Goal: Task Accomplishment & Management: Complete application form

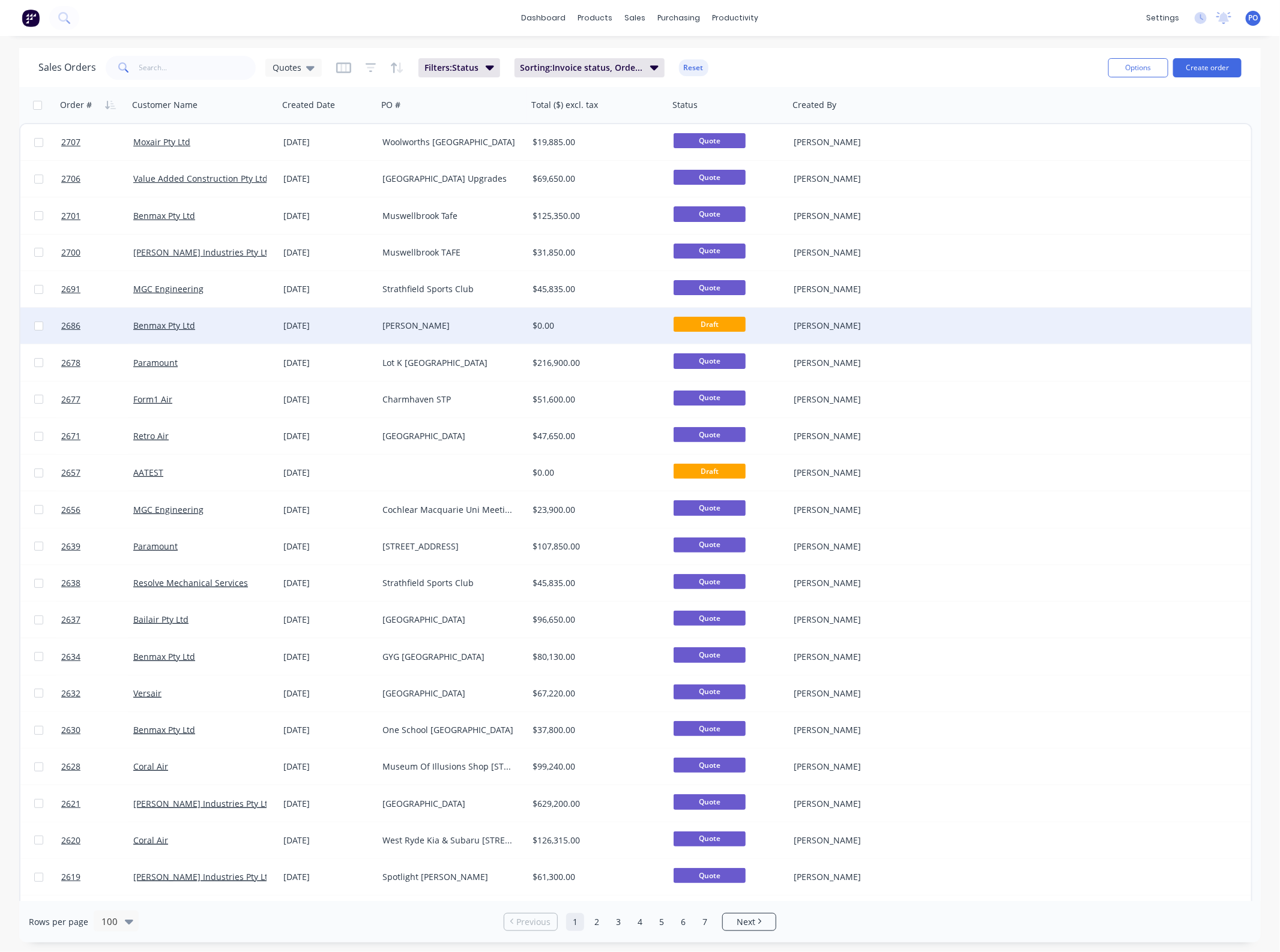
click at [398, 335] on div "[PERSON_NAME]" at bounding box center [453, 325] width 150 height 36
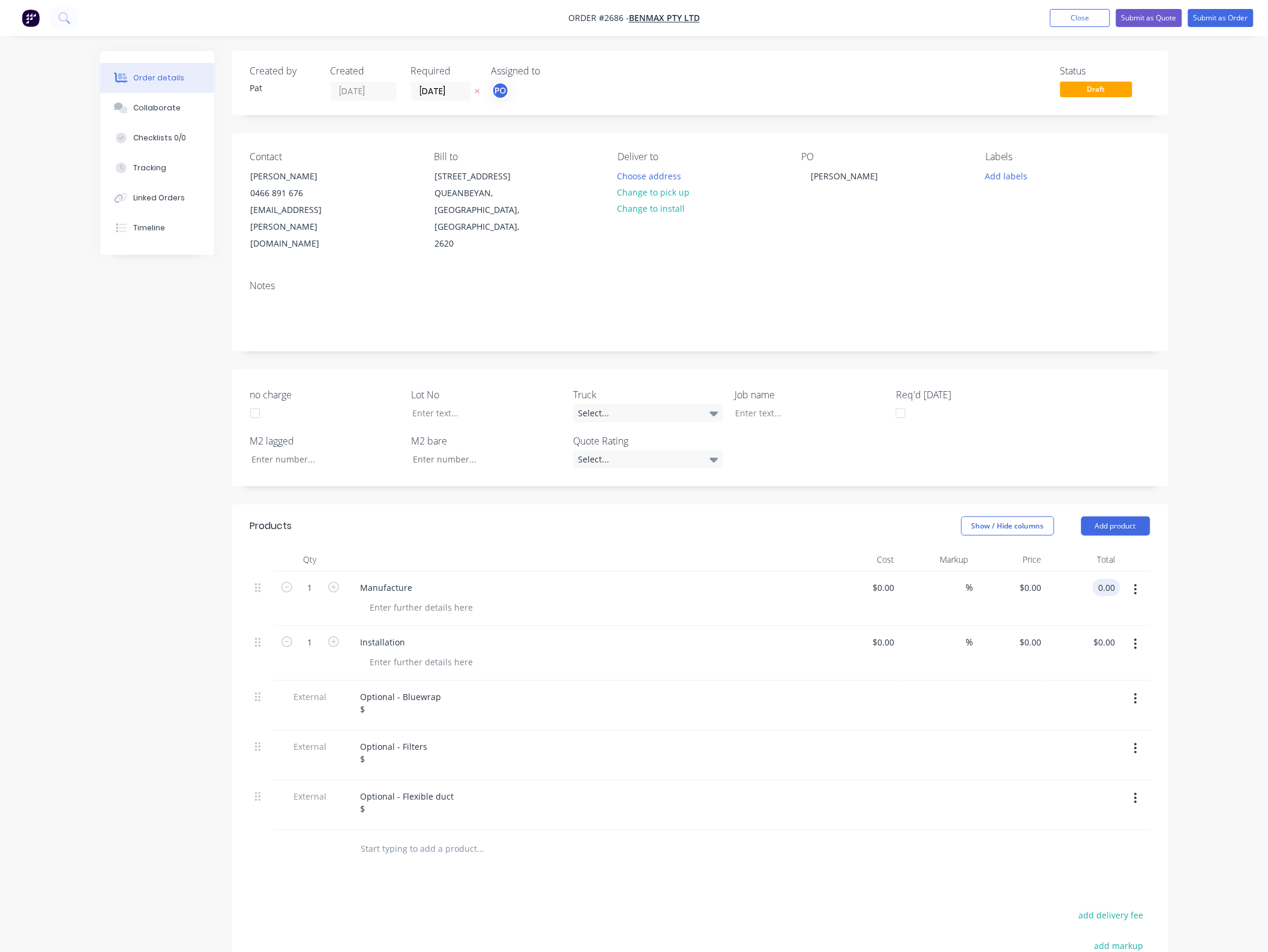
click at [1111, 579] on input "0.00" at bounding box center [1109, 588] width 23 height 18
type input "280200"
type input "$280,200.00"
click at [1117, 633] on input "0.00" at bounding box center [1106, 642] width 27 height 18
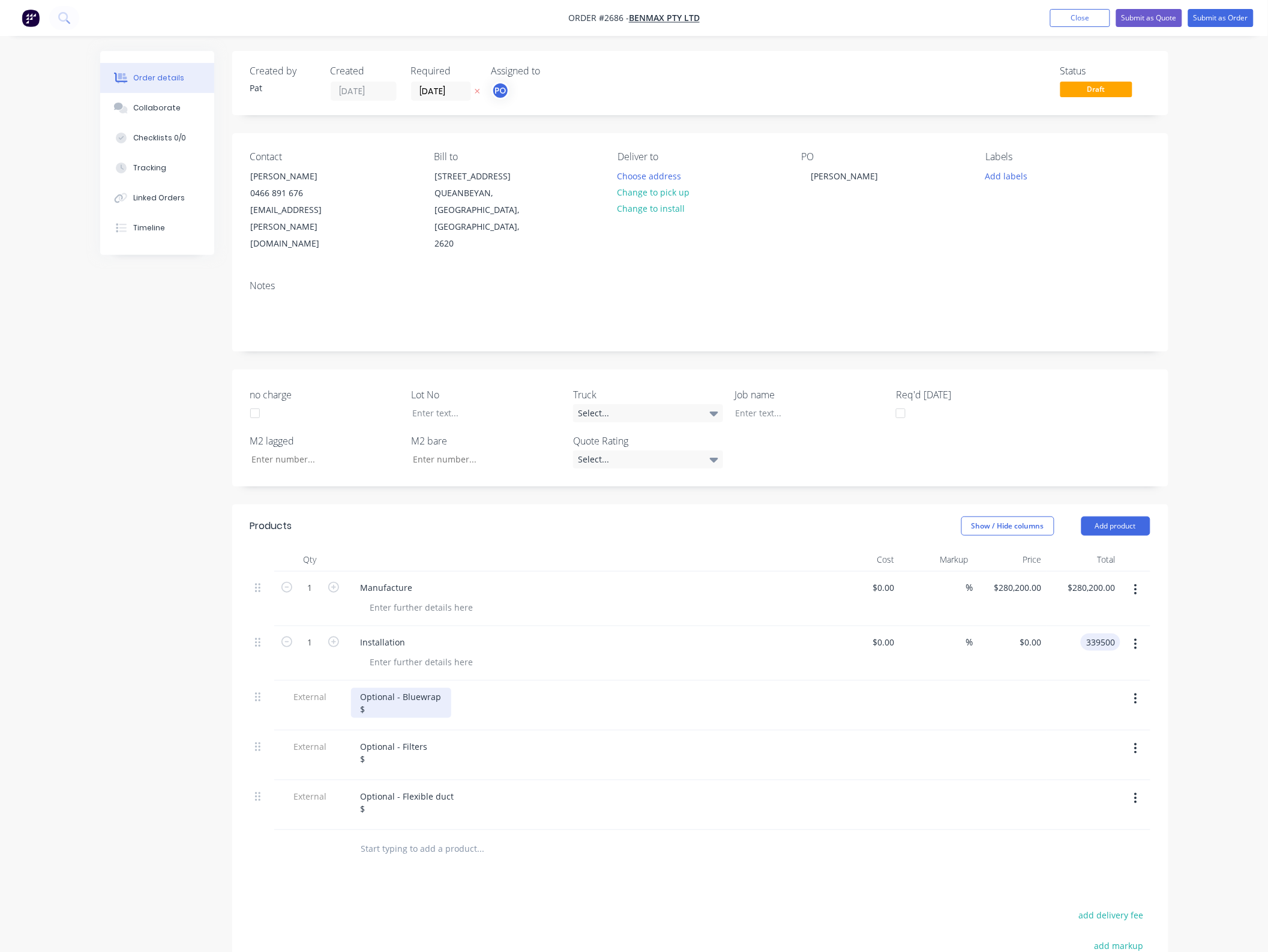
type input "339500"
type input "$339,500.00"
click at [397, 693] on div "Optional - Bluewrap $" at bounding box center [401, 703] width 101 height 30
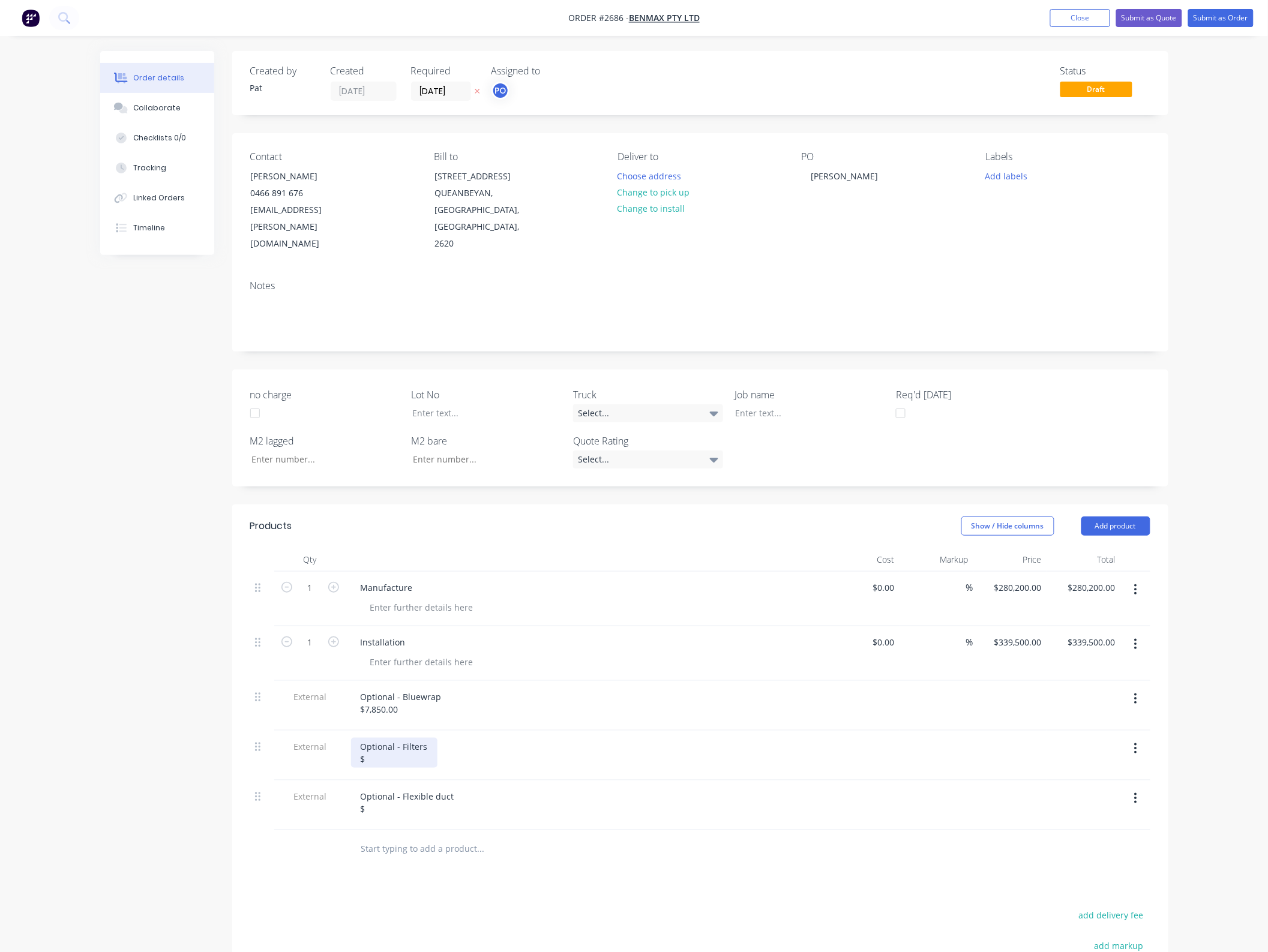
click at [398, 741] on div "Optional - Filters $" at bounding box center [394, 752] width 87 height 30
click at [410, 820] on div at bounding box center [586, 821] width 470 height 2
click at [410, 800] on div "Optional - Flexible duct $" at bounding box center [407, 803] width 113 height 30
click at [206, 463] on div "Created by [PERSON_NAME] Created [DATE] Required [DATE] Assigned to PO Status D…" at bounding box center [634, 613] width 1068 height 1124
click at [1164, 18] on button "Submit as Quote" at bounding box center [1149, 18] width 66 height 18
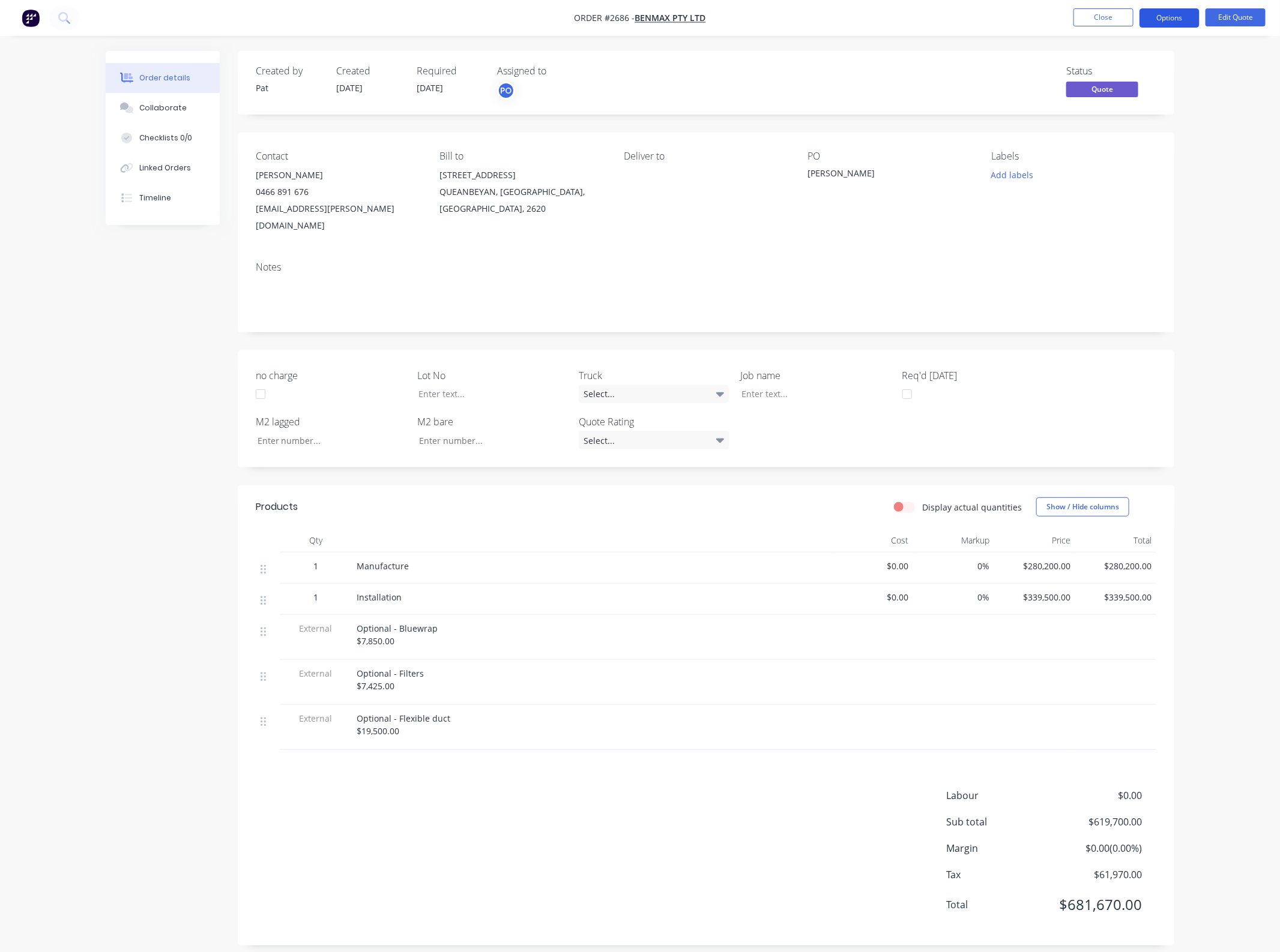
click at [1154, 10] on button "Options" at bounding box center [1169, 18] width 60 height 19
click at [1103, 76] on div "Quote" at bounding box center [1133, 73] width 110 height 18
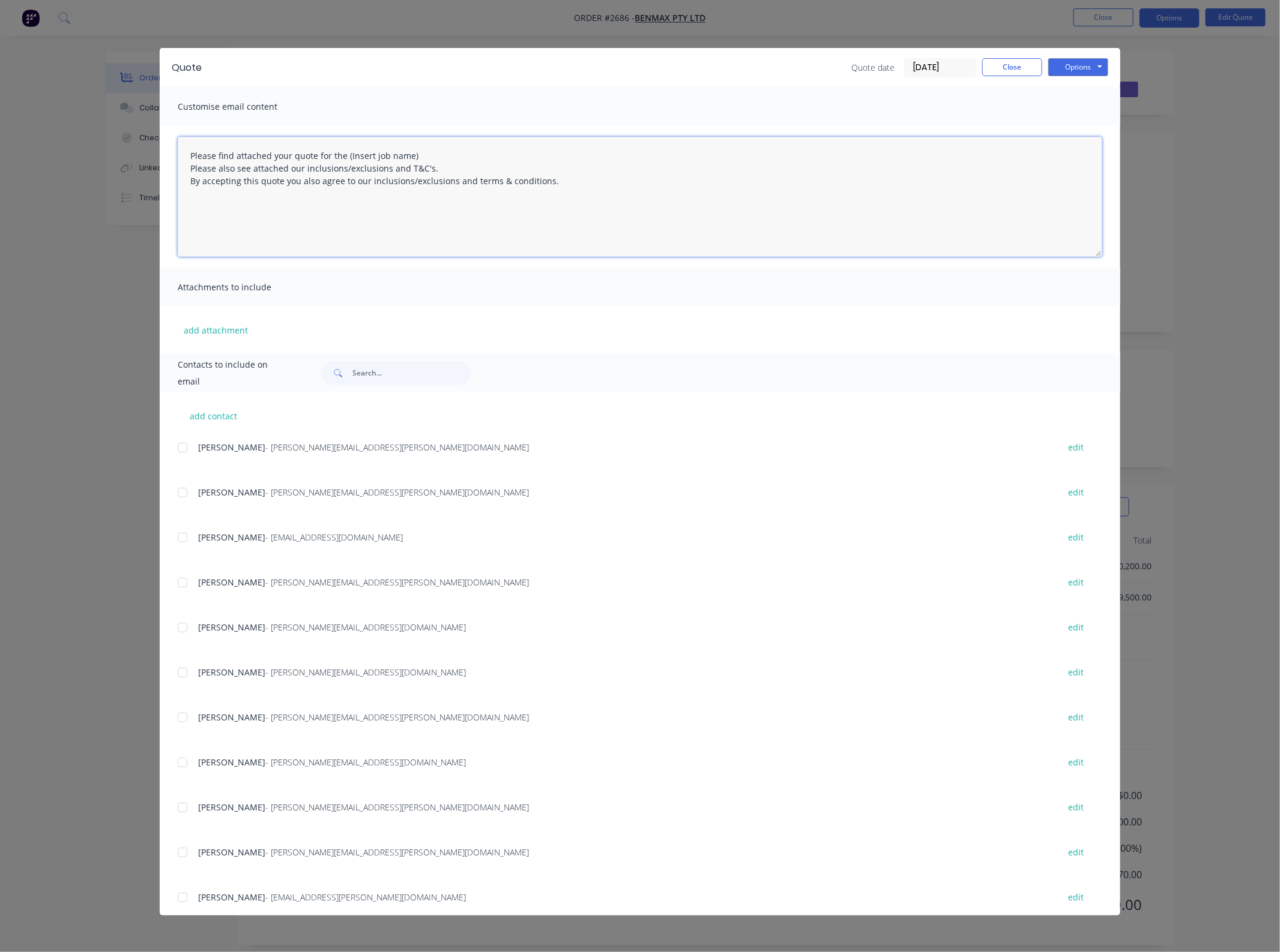
drag, startPoint x: 434, startPoint y: 156, endPoint x: 346, endPoint y: 157, distance: 88.0
click at [346, 157] on textarea "Please find attached your quote for the (Insert job name) Please also see attac…" at bounding box center [640, 197] width 924 height 120
click at [189, 586] on div at bounding box center [183, 582] width 24 height 24
click at [211, 332] on button "add attachment" at bounding box center [215, 330] width 76 height 18
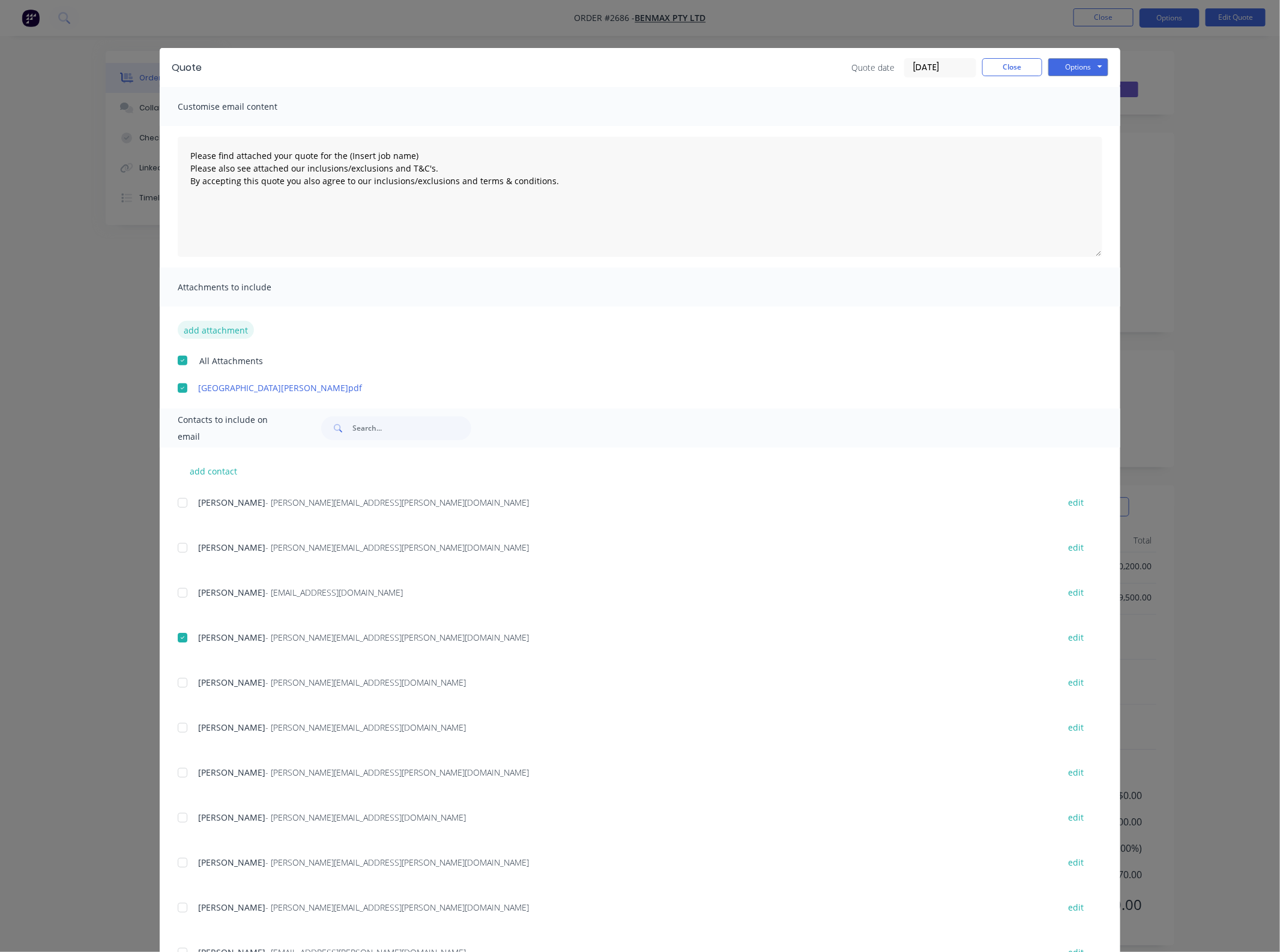
click at [209, 321] on button "add attachment" at bounding box center [215, 330] width 76 height 18
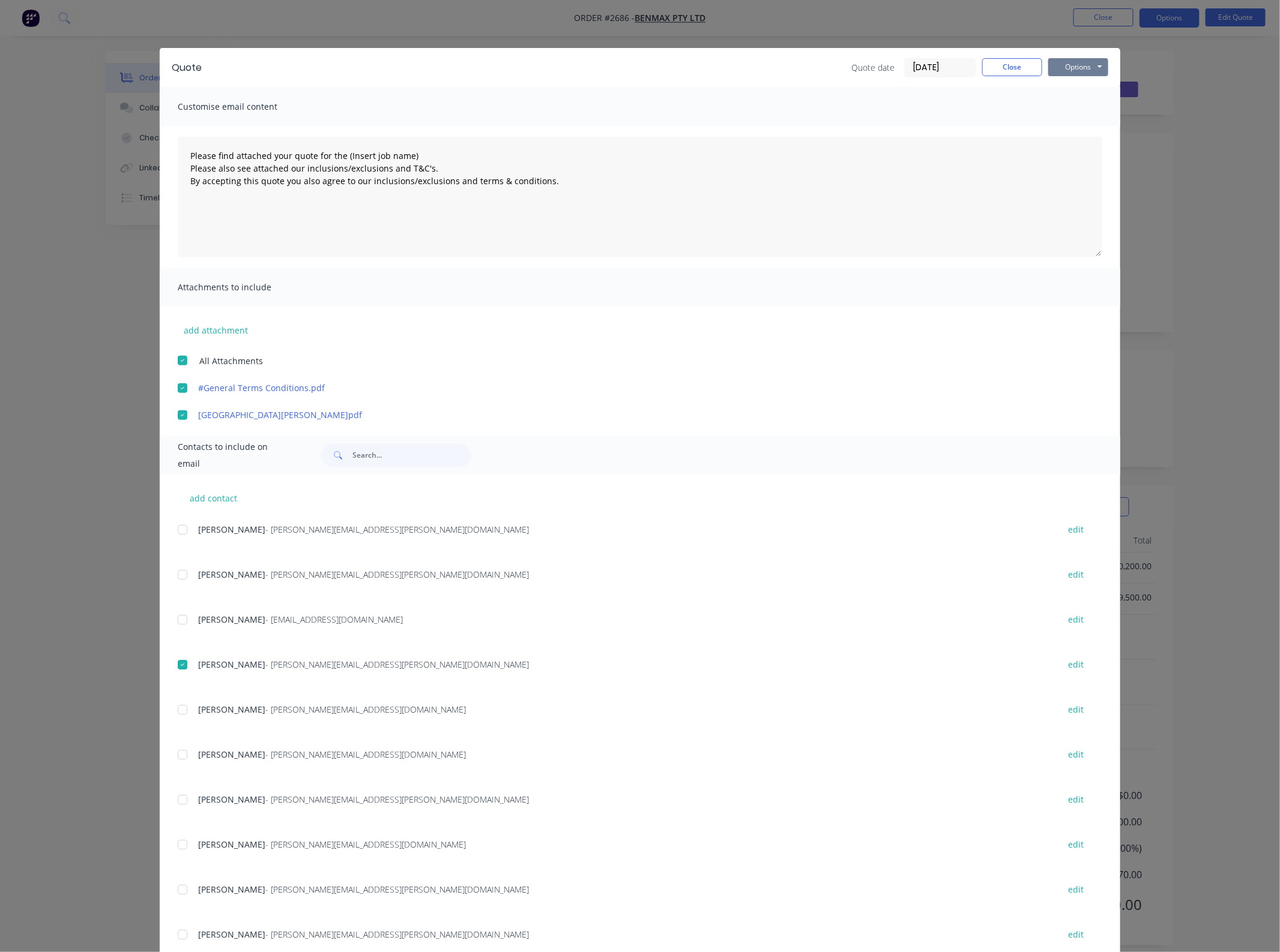
click at [1077, 70] on button "Options" at bounding box center [1077, 67] width 60 height 18
click at [1080, 130] on button "Email" at bounding box center [1086, 129] width 77 height 20
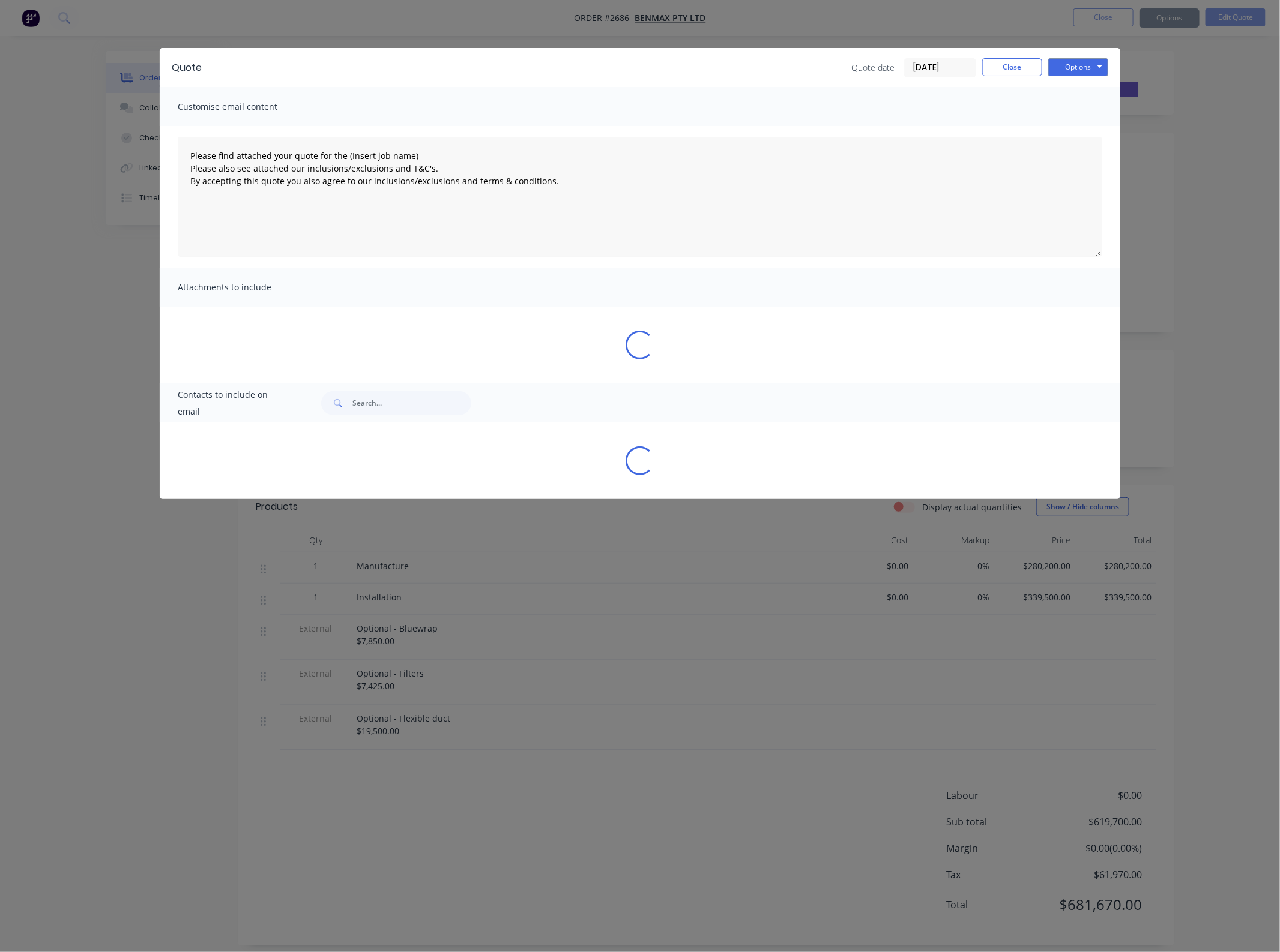
type textarea "Please find attached your quote for the (Insert job name) Please also see attac…"
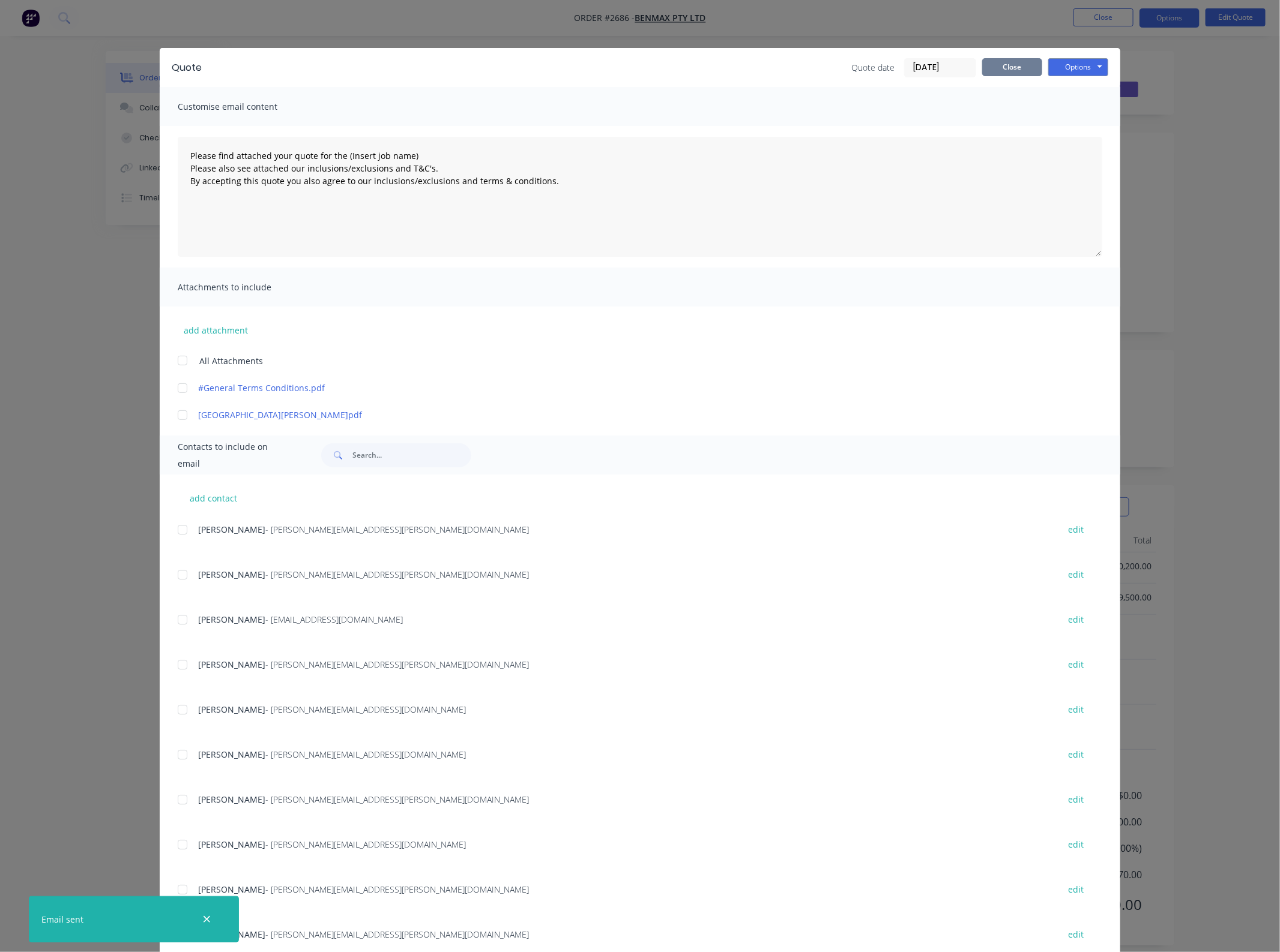
click at [989, 58] on button "Close" at bounding box center [1012, 67] width 60 height 18
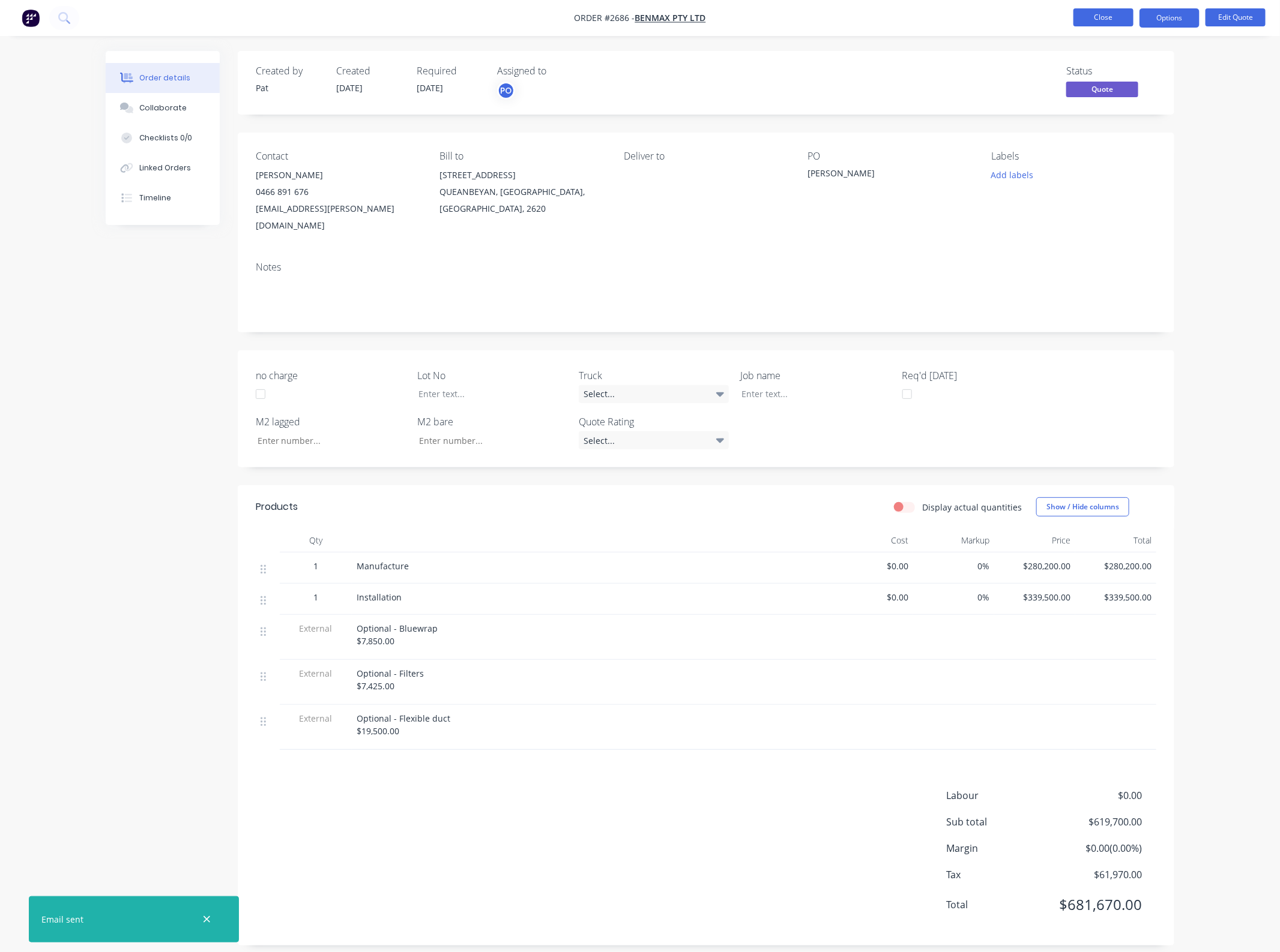
click at [1081, 27] on nav "Order #2686 - Benmax Pty Ltd Close Options Edit Quote" at bounding box center [640, 18] width 1280 height 36
click at [1083, 24] on button "Close" at bounding box center [1103, 17] width 60 height 18
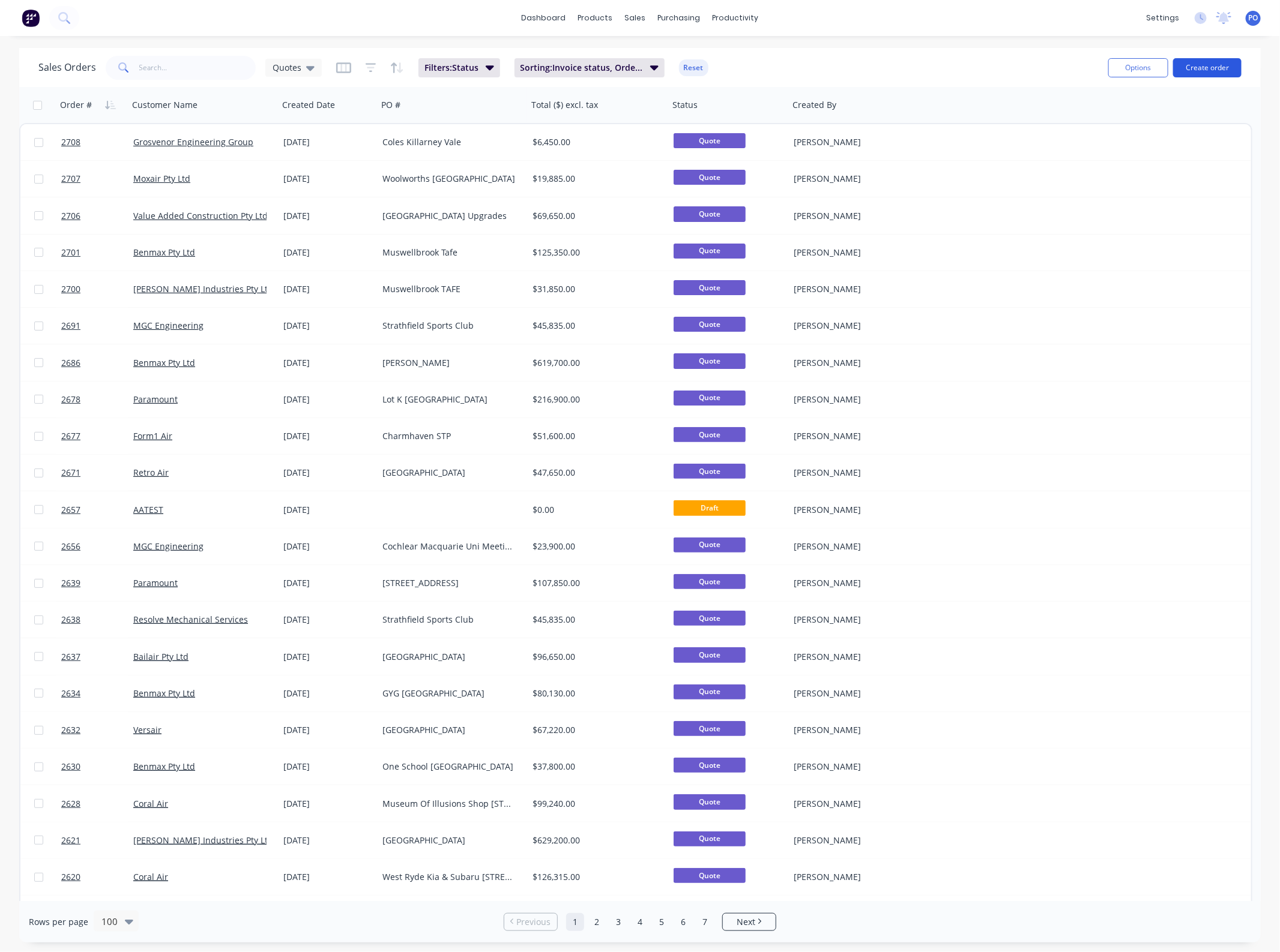
click at [1222, 64] on button "Create order" at bounding box center [1207, 68] width 69 height 19
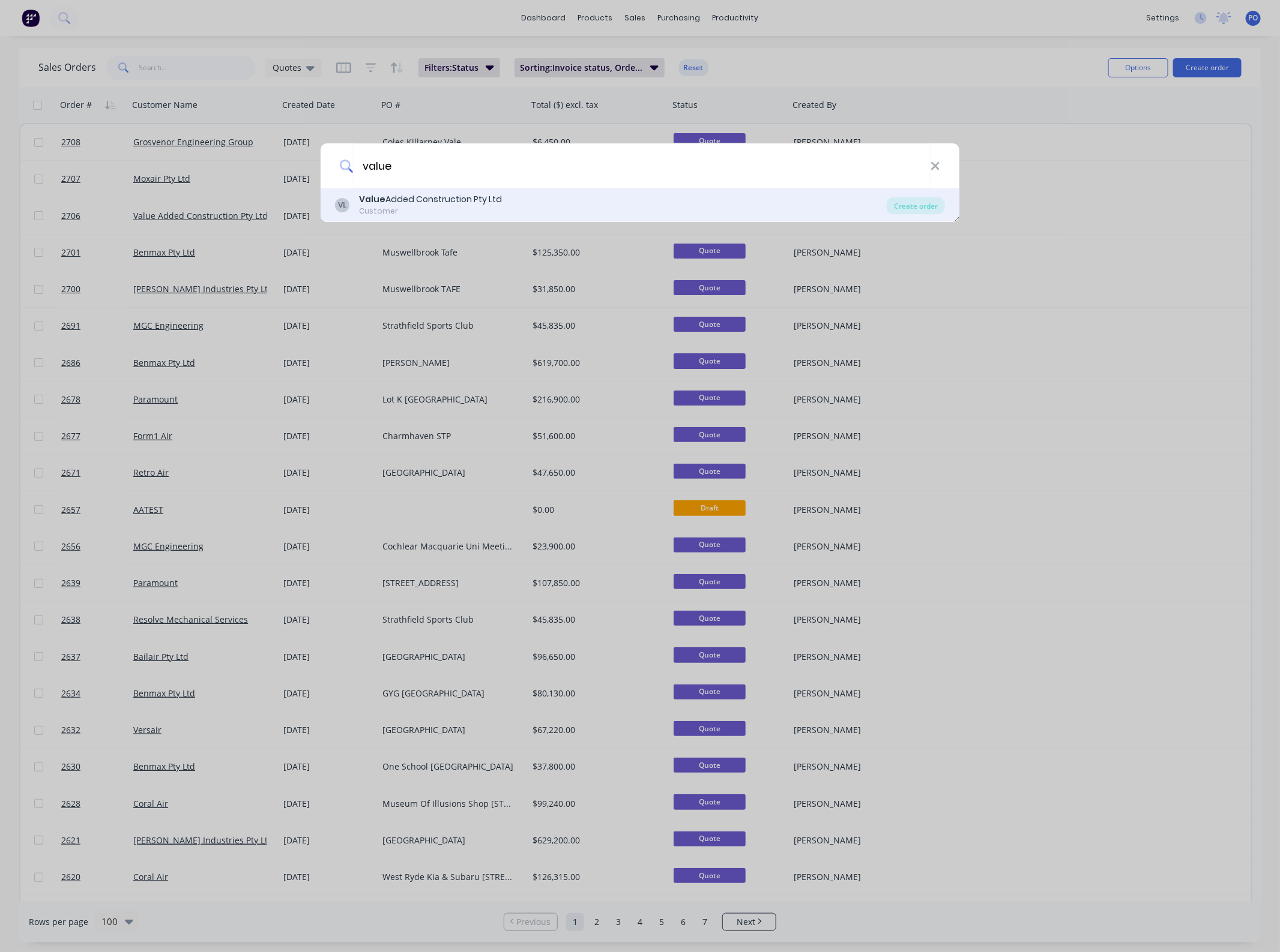
type input "value"
click at [515, 199] on div "VL Value Added Construction Pty Ltd Customer" at bounding box center [611, 205] width 552 height 24
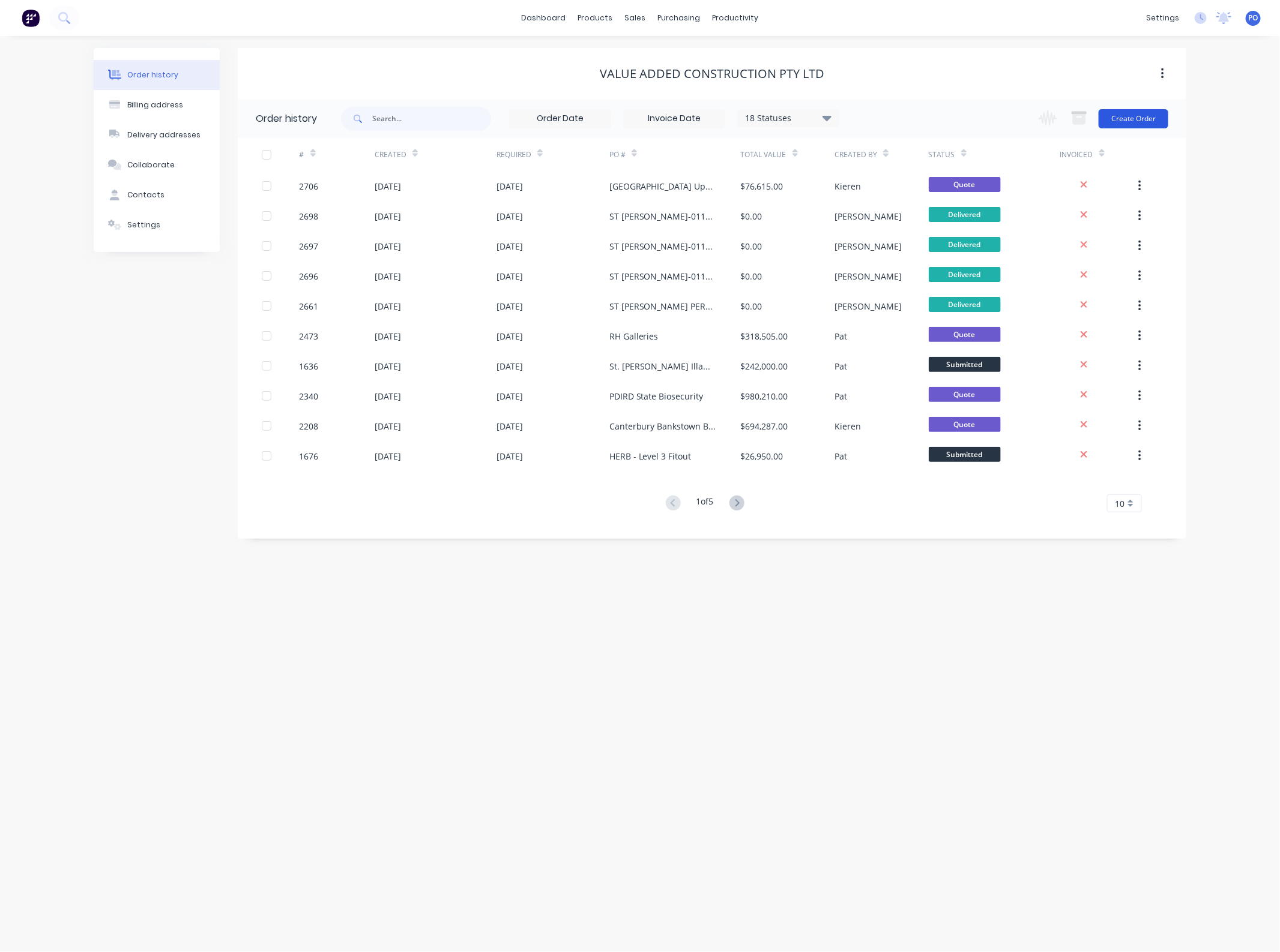
click at [1137, 119] on button "Create Order" at bounding box center [1133, 119] width 70 height 19
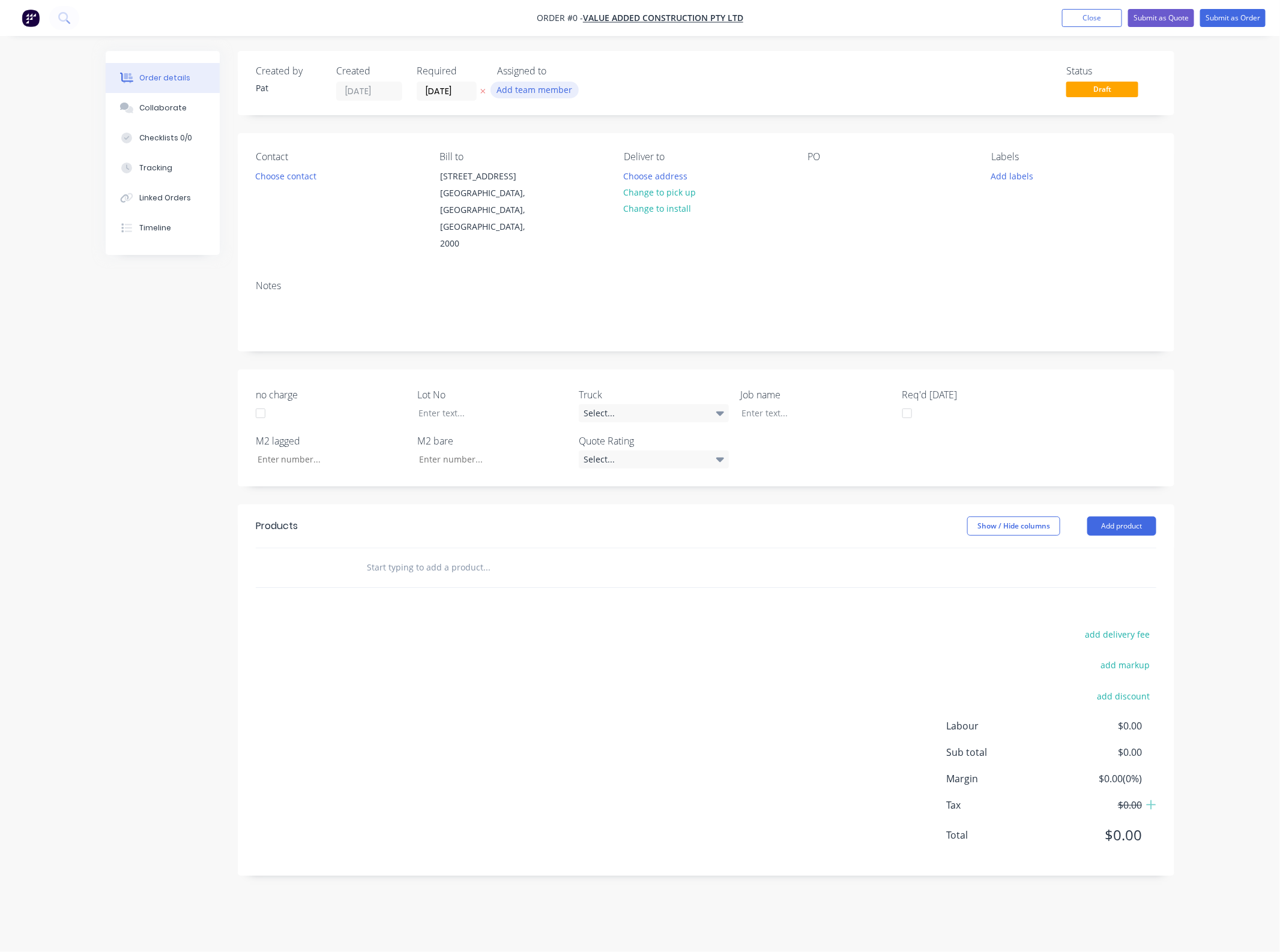
click at [535, 93] on button "Add team member" at bounding box center [534, 89] width 88 height 16
click at [541, 153] on div "[PERSON_NAME] (You)" at bounding box center [594, 157] width 120 height 13
click at [264, 174] on div "Order details Collaborate Checklists 0/0 Tracking Linked Orders Timeline Order …" at bounding box center [640, 472] width 1092 height 843
click at [288, 177] on button "Choose contact" at bounding box center [286, 175] width 74 height 16
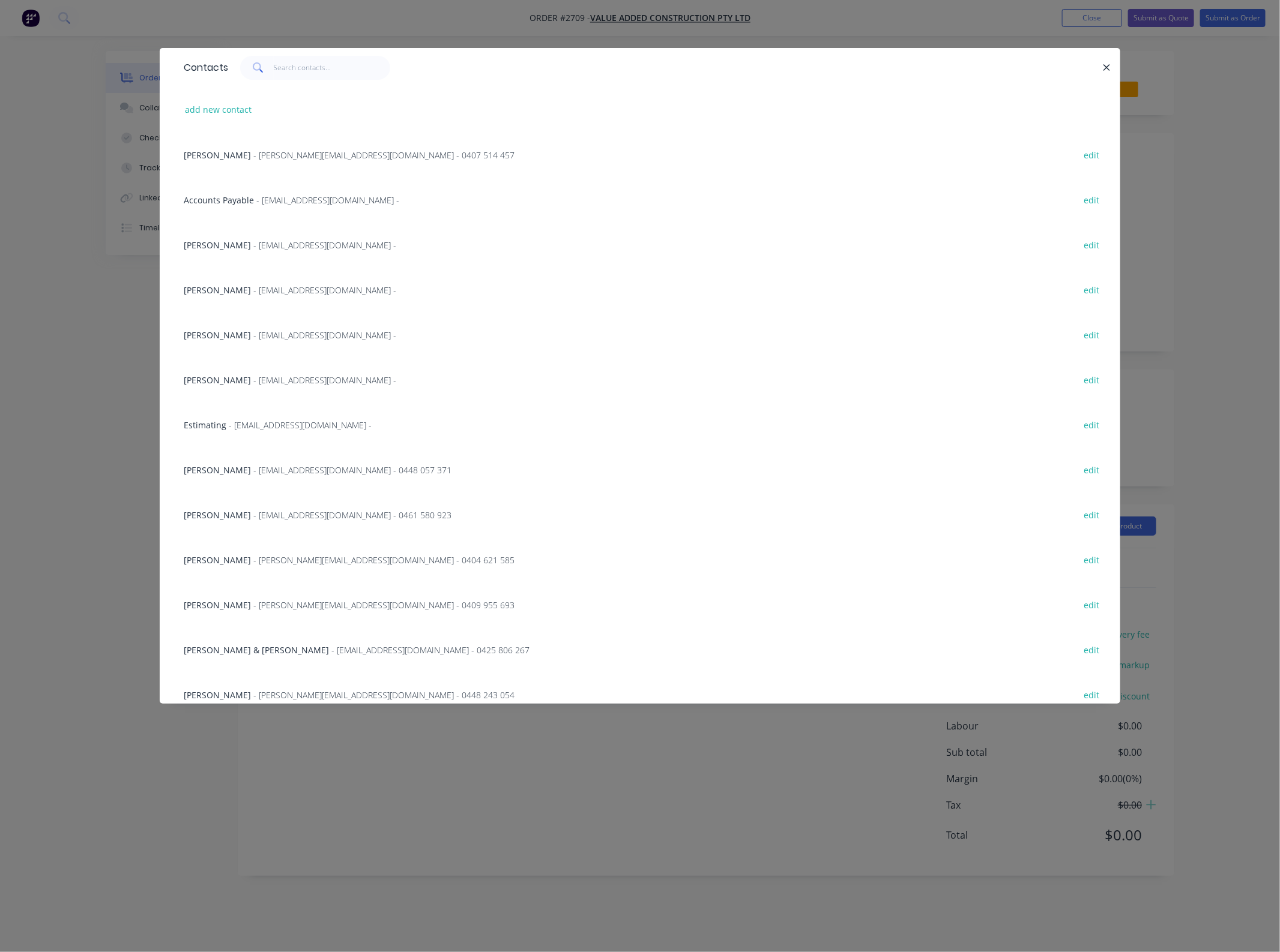
click at [240, 231] on div "[PERSON_NAME] - [PERSON_NAME][EMAIL_ADDRESS][DOMAIN_NAME] - edit" at bounding box center [640, 244] width 924 height 45
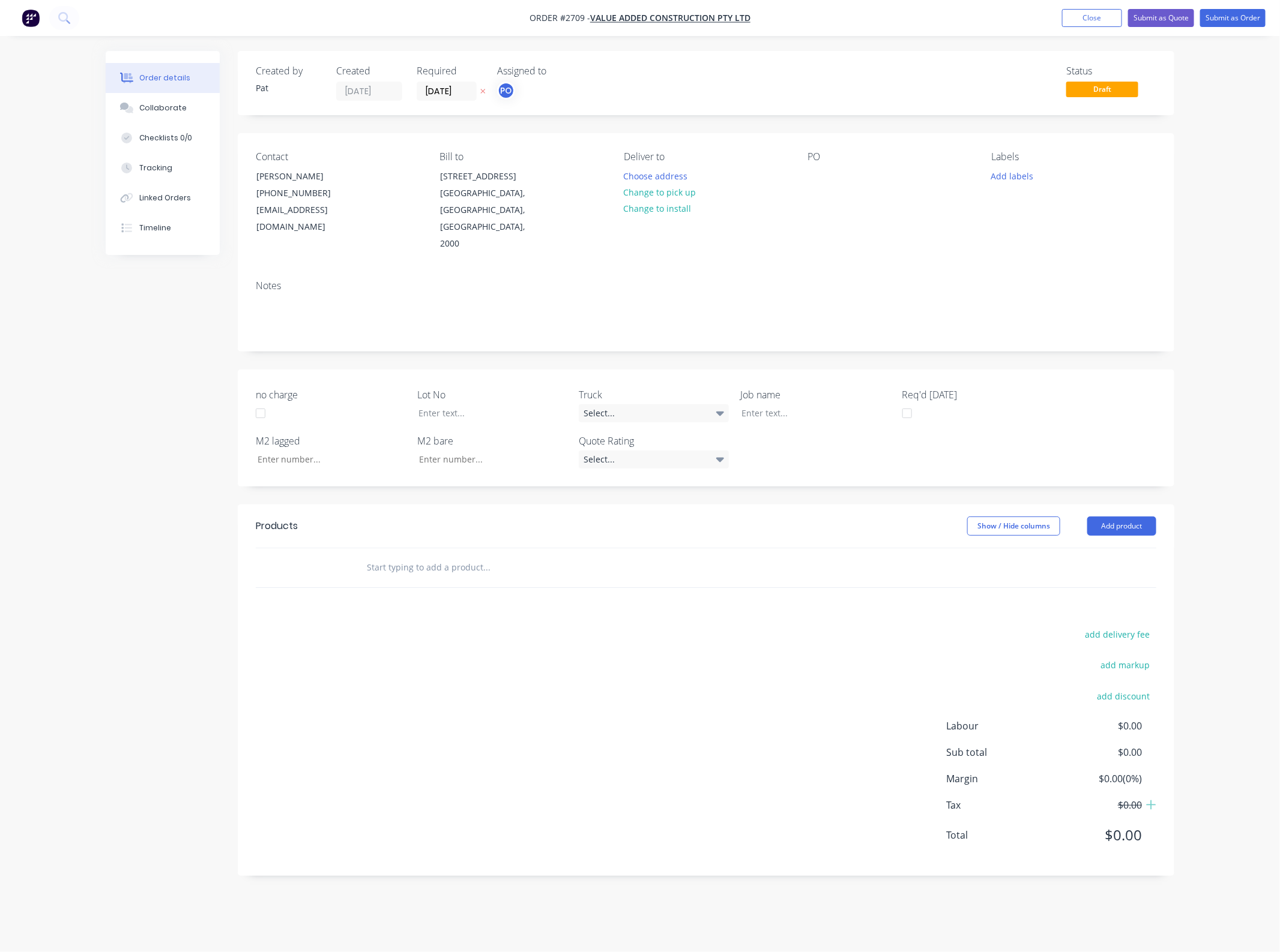
click at [810, 186] on div "PO" at bounding box center [890, 202] width 164 height 101
click at [814, 183] on div at bounding box center [817, 176] width 19 height 18
click at [1103, 521] on header "Products Show / Hide columns Add product" at bounding box center [705, 526] width 936 height 43
click at [1104, 519] on button "Add product" at bounding box center [1121, 526] width 69 height 19
click at [1111, 572] on div "Basic product" at bounding box center [1099, 581] width 92 height 18
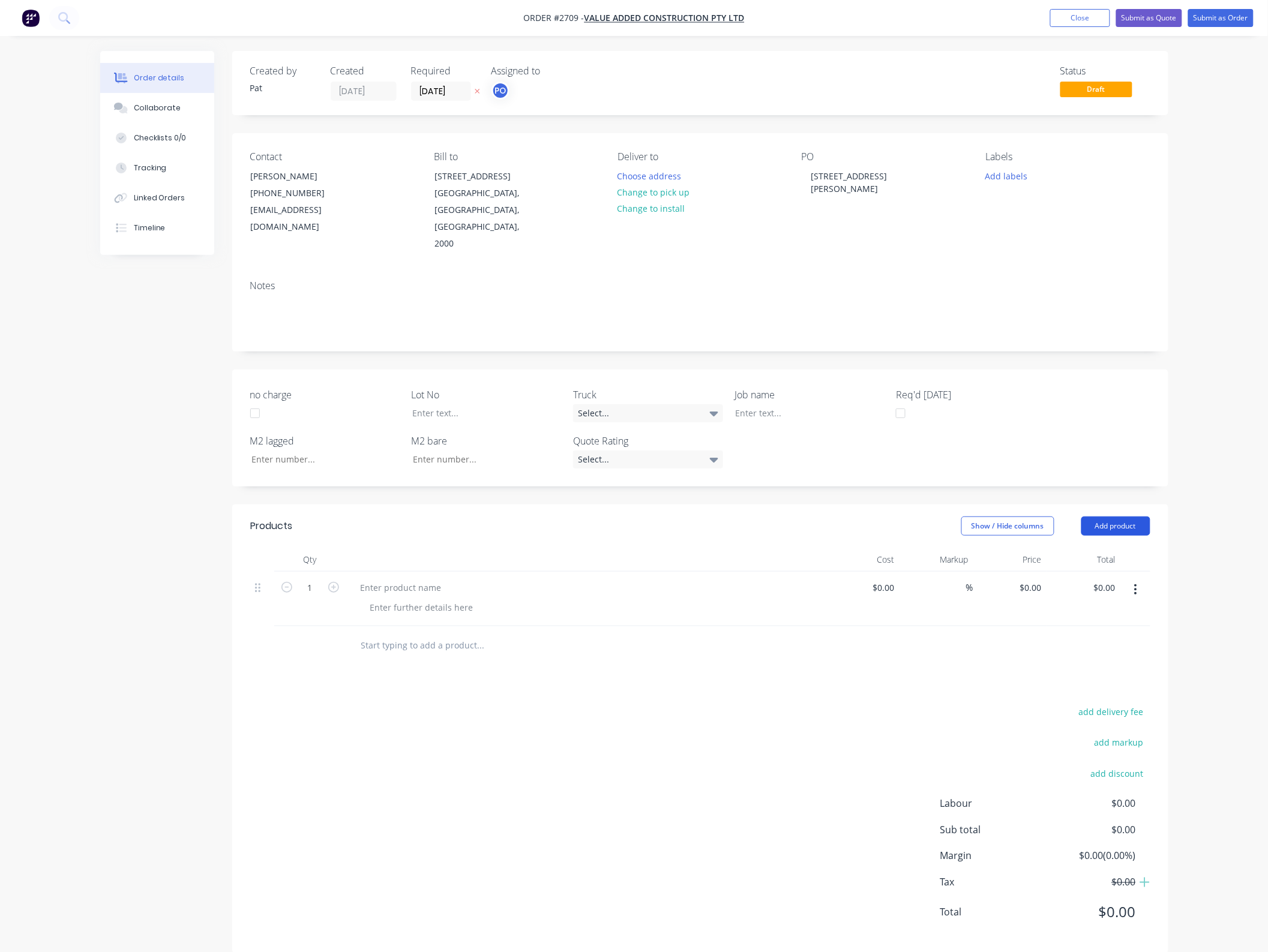
click at [1119, 517] on button "Add product" at bounding box center [1116, 526] width 69 height 19
click at [1111, 572] on div "Basic product" at bounding box center [1093, 581] width 92 height 18
click at [1105, 517] on button "Add product" at bounding box center [1116, 526] width 69 height 19
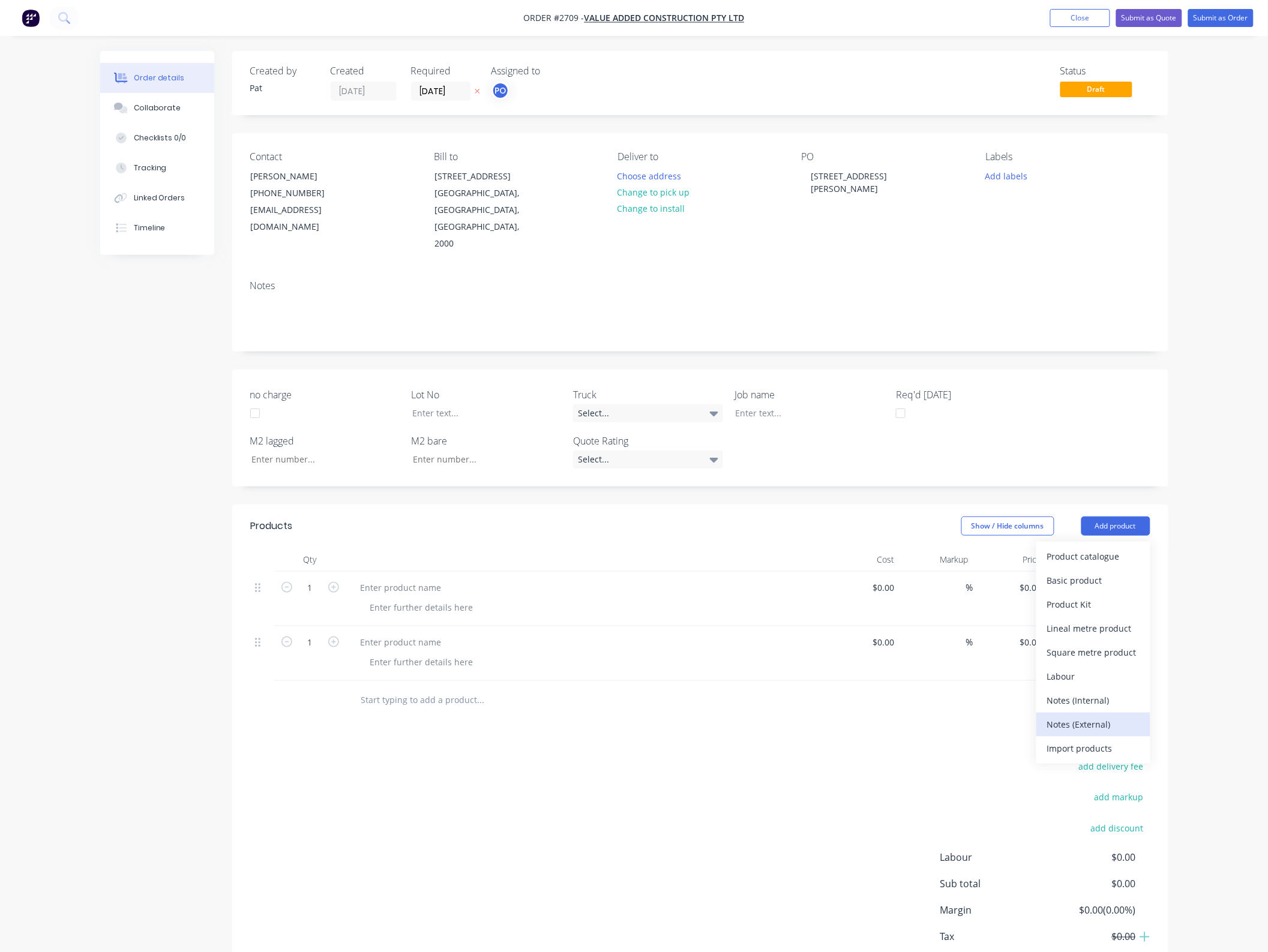
click at [1102, 715] on div "Notes (External)" at bounding box center [1093, 724] width 92 height 18
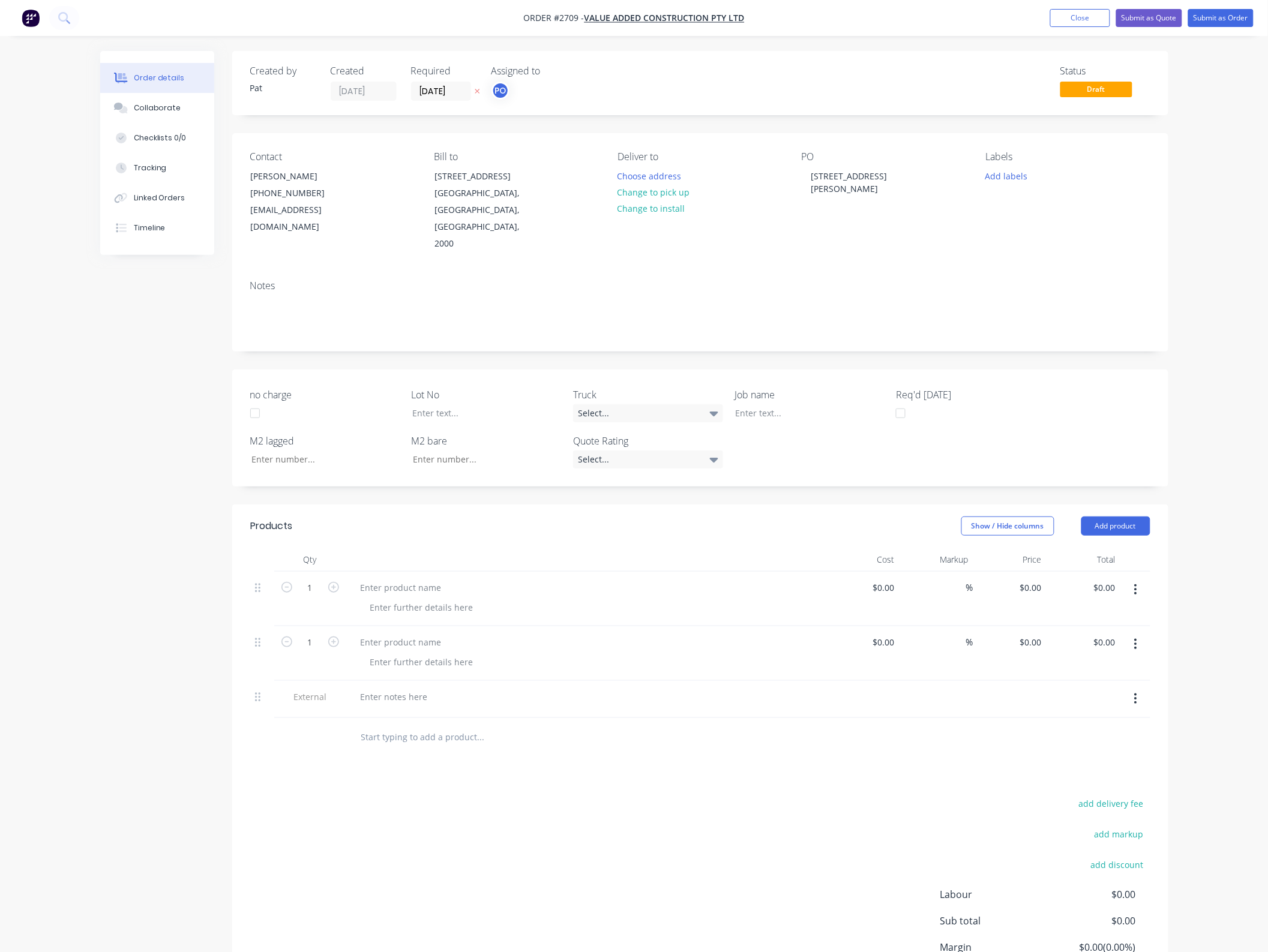
click at [1120, 520] on header "Products Show / Hide columns Add product" at bounding box center [700, 526] width 936 height 43
click at [1108, 505] on header "Products Show / Hide columns Add product" at bounding box center [700, 526] width 936 height 43
click at [1105, 520] on header "Products Show / Hide columns Add product" at bounding box center [700, 526] width 936 height 43
click at [1104, 522] on header "Products Show / Hide columns Add product" at bounding box center [700, 526] width 936 height 43
click at [1102, 517] on button "Add product" at bounding box center [1116, 526] width 69 height 19
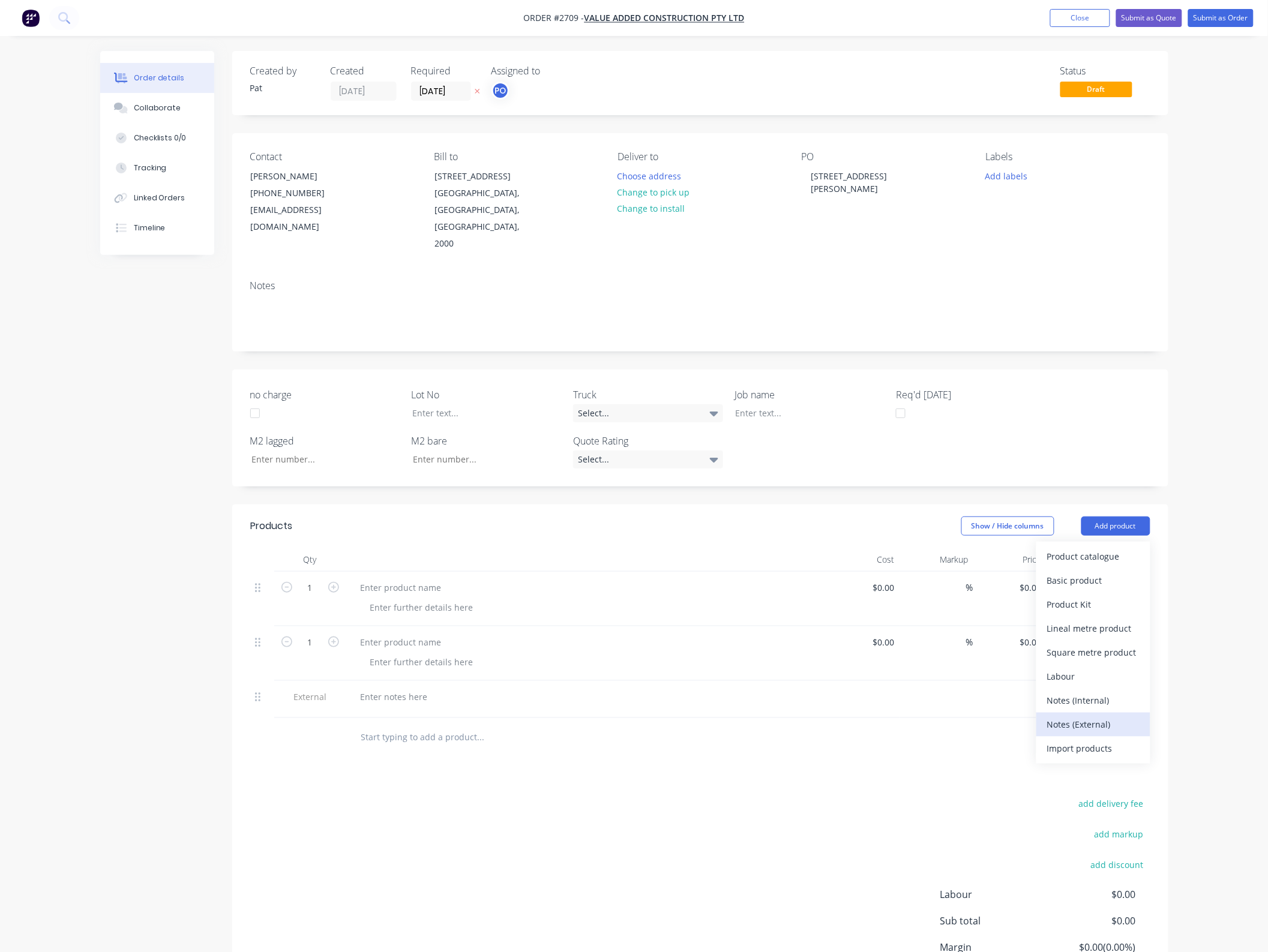
click at [1115, 715] on div "Notes (External)" at bounding box center [1093, 724] width 92 height 18
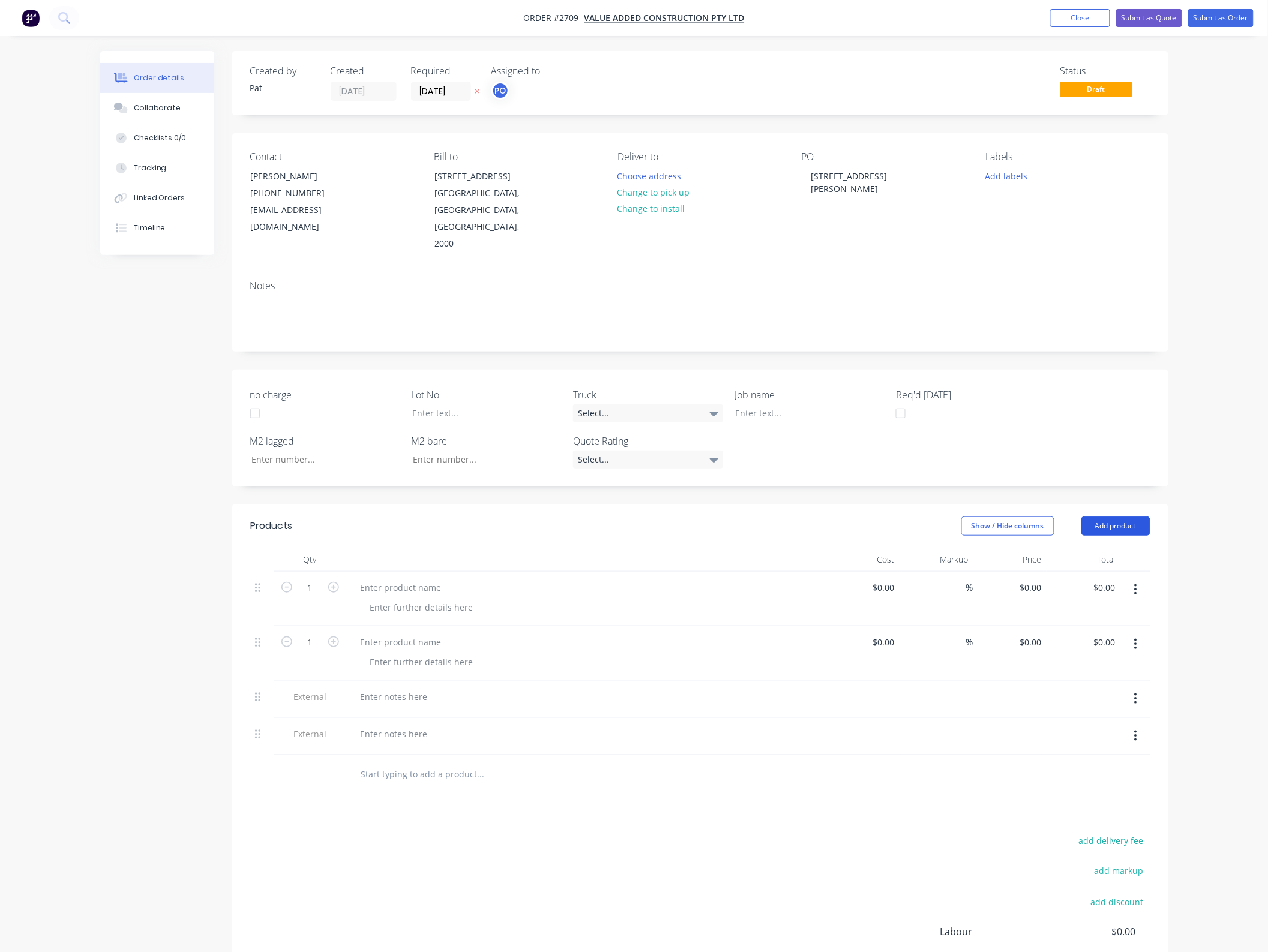
click at [1117, 517] on button "Add product" at bounding box center [1116, 526] width 69 height 19
click at [1103, 715] on div "Notes (External)" at bounding box center [1093, 724] width 92 height 18
click at [441, 579] on div at bounding box center [401, 588] width 101 height 18
click at [432, 633] on div at bounding box center [401, 642] width 101 height 18
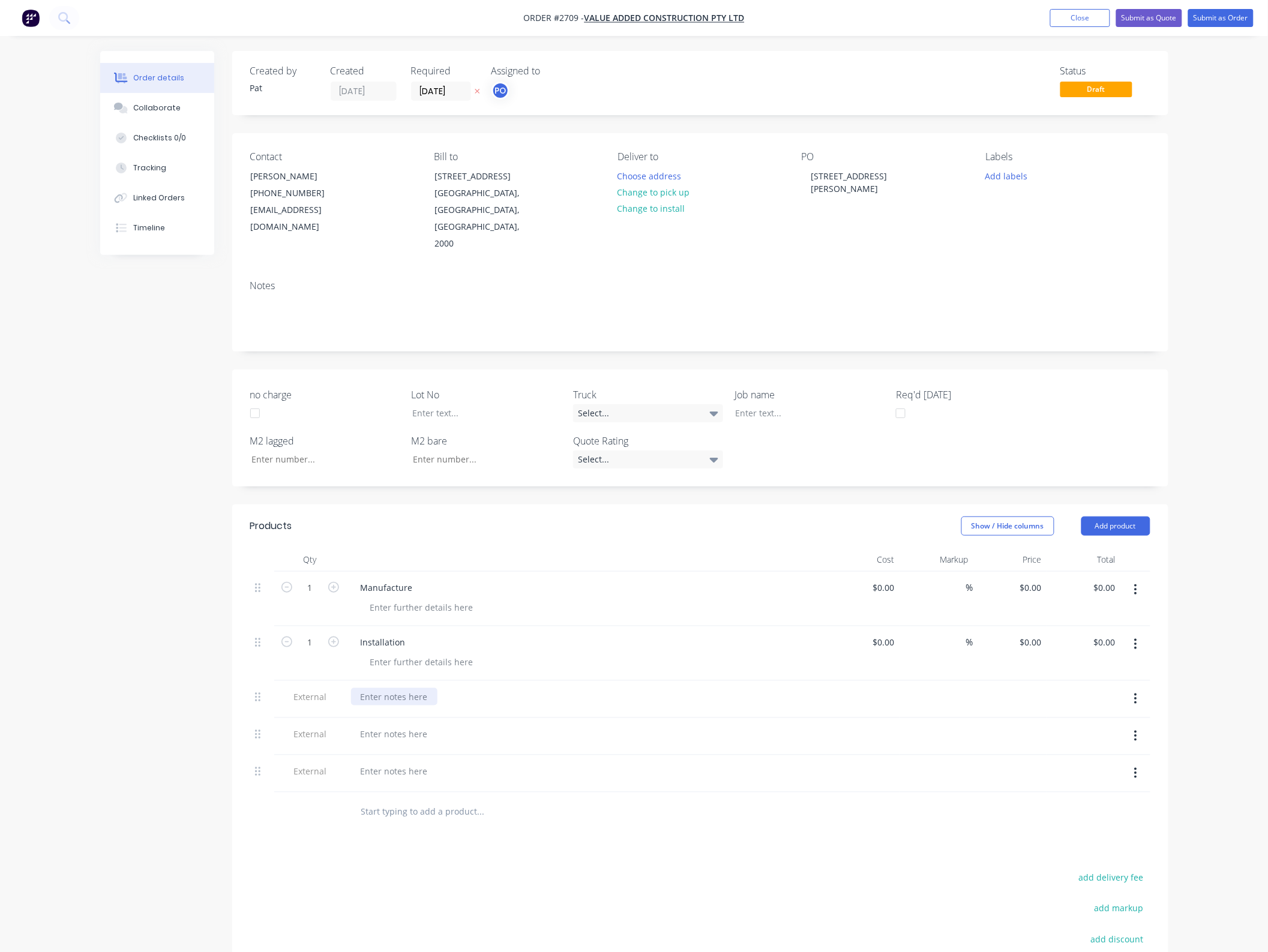
click at [401, 688] on div at bounding box center [394, 697] width 87 height 18
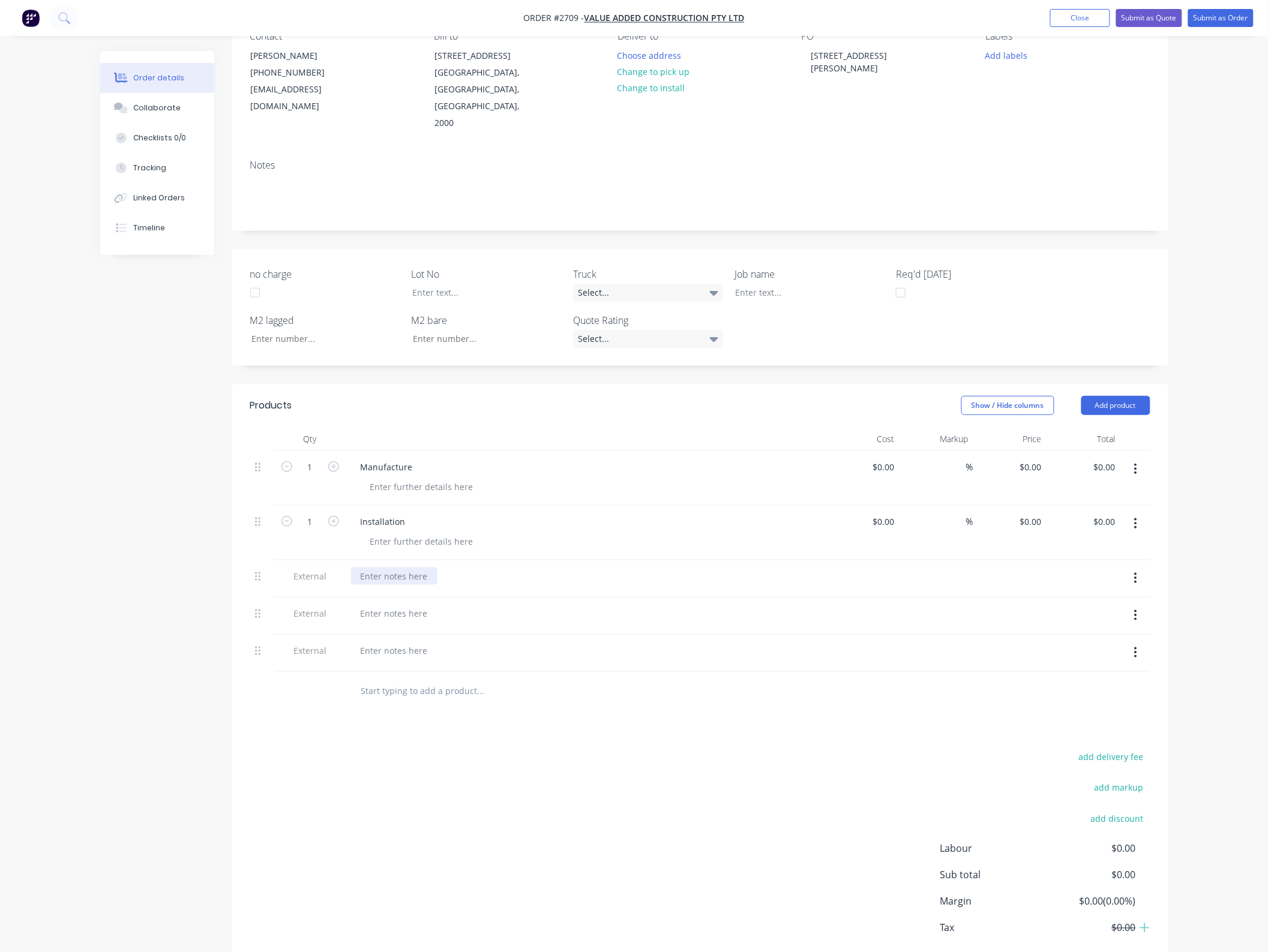
scroll to position [169, 0]
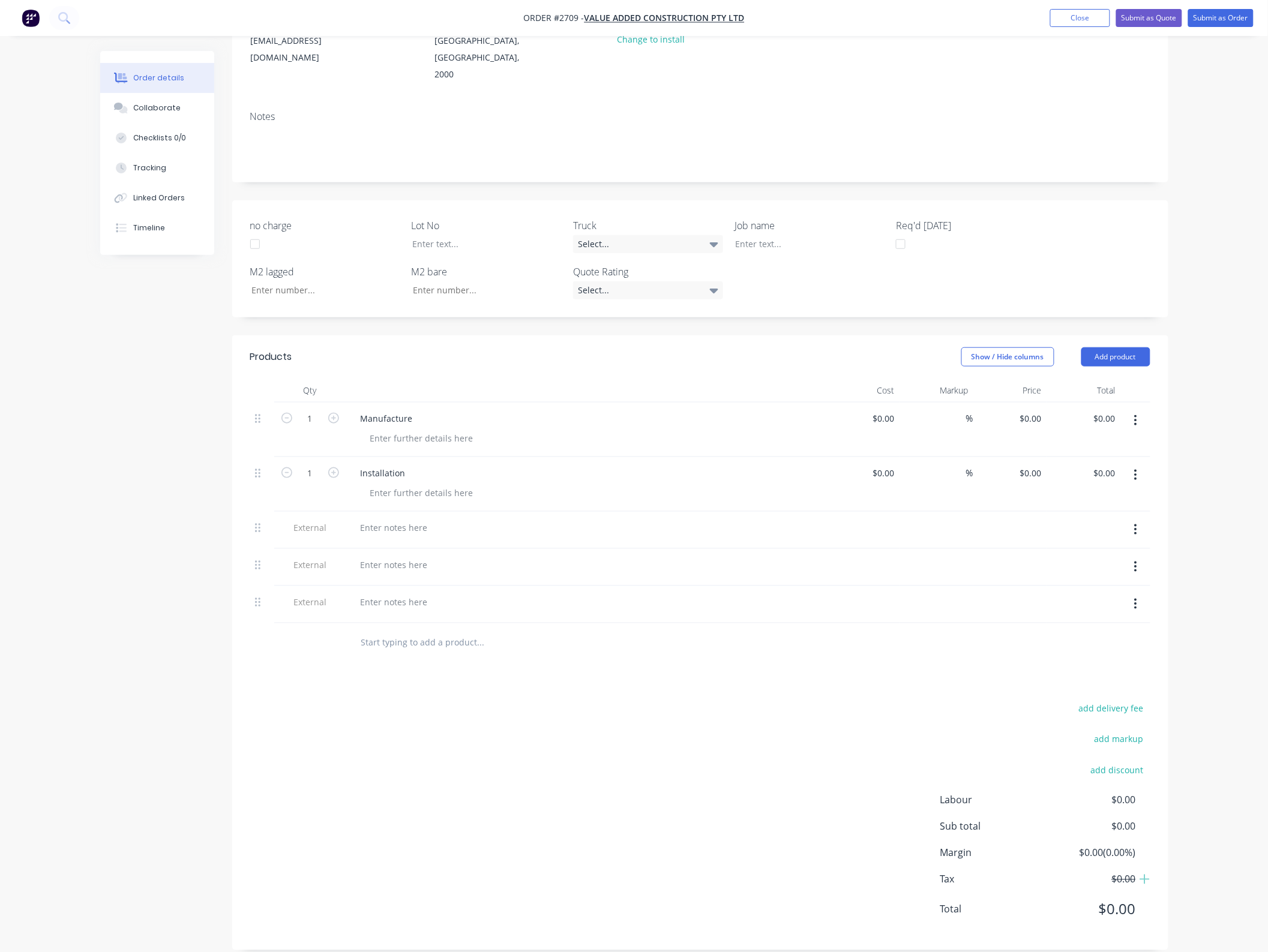
click at [418, 511] on div at bounding box center [586, 530] width 480 height 37
click at [415, 519] on div at bounding box center [394, 528] width 87 height 18
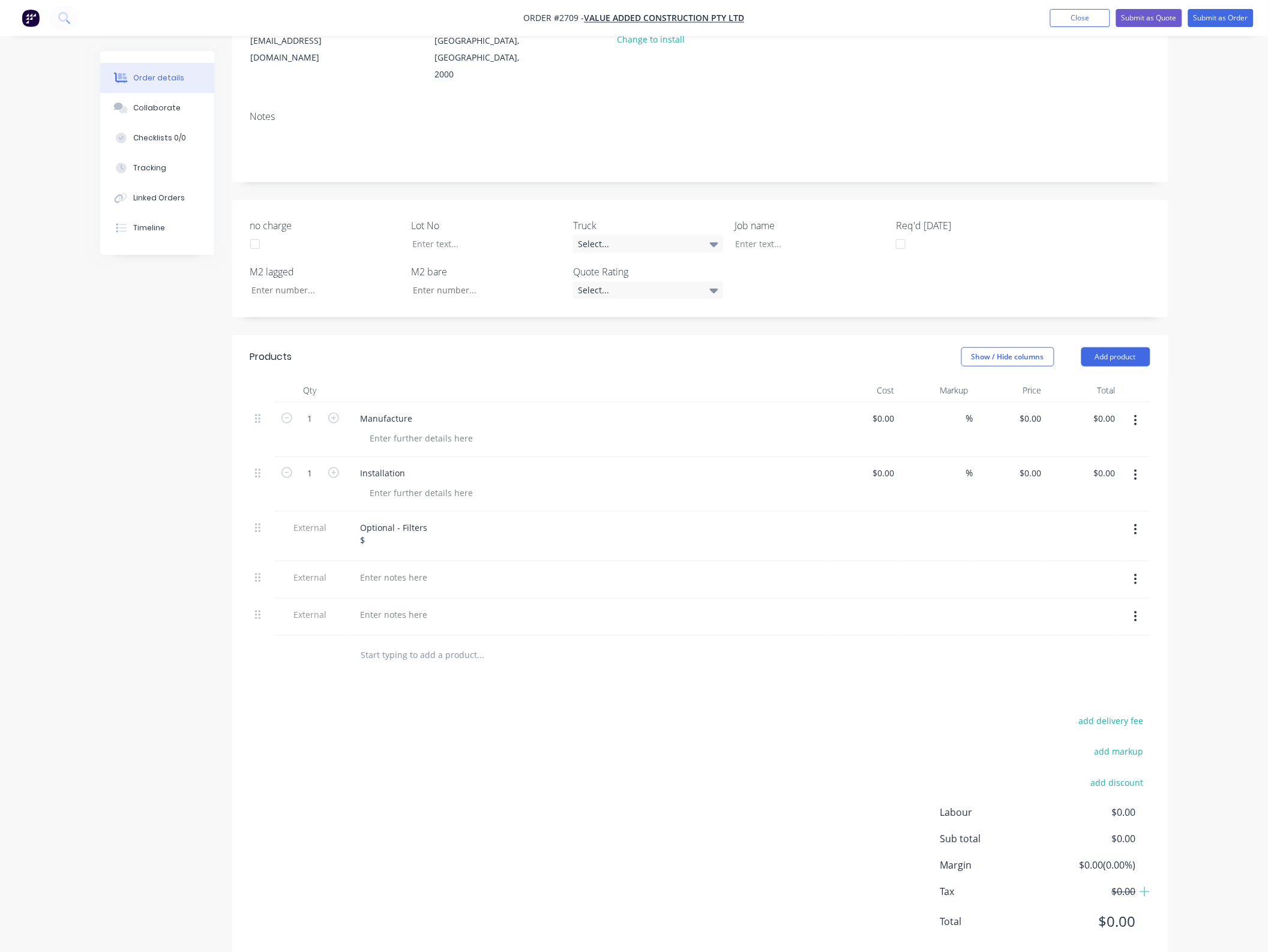
click at [431, 571] on div at bounding box center [586, 580] width 480 height 37
click at [429, 568] on div at bounding box center [394, 577] width 87 height 18
click at [426, 619] on div at bounding box center [394, 628] width 87 height 18
drag, startPoint x: 259, startPoint y: 568, endPoint x: 259, endPoint y: 519, distance: 49.0
click at [259, 519] on div "1 Manufacture $0.00 $0.00 % $0.00 $0.00 $0.00 $0.00 1 Installation $0.00 $0.00 …" at bounding box center [700, 532] width 901 height 259
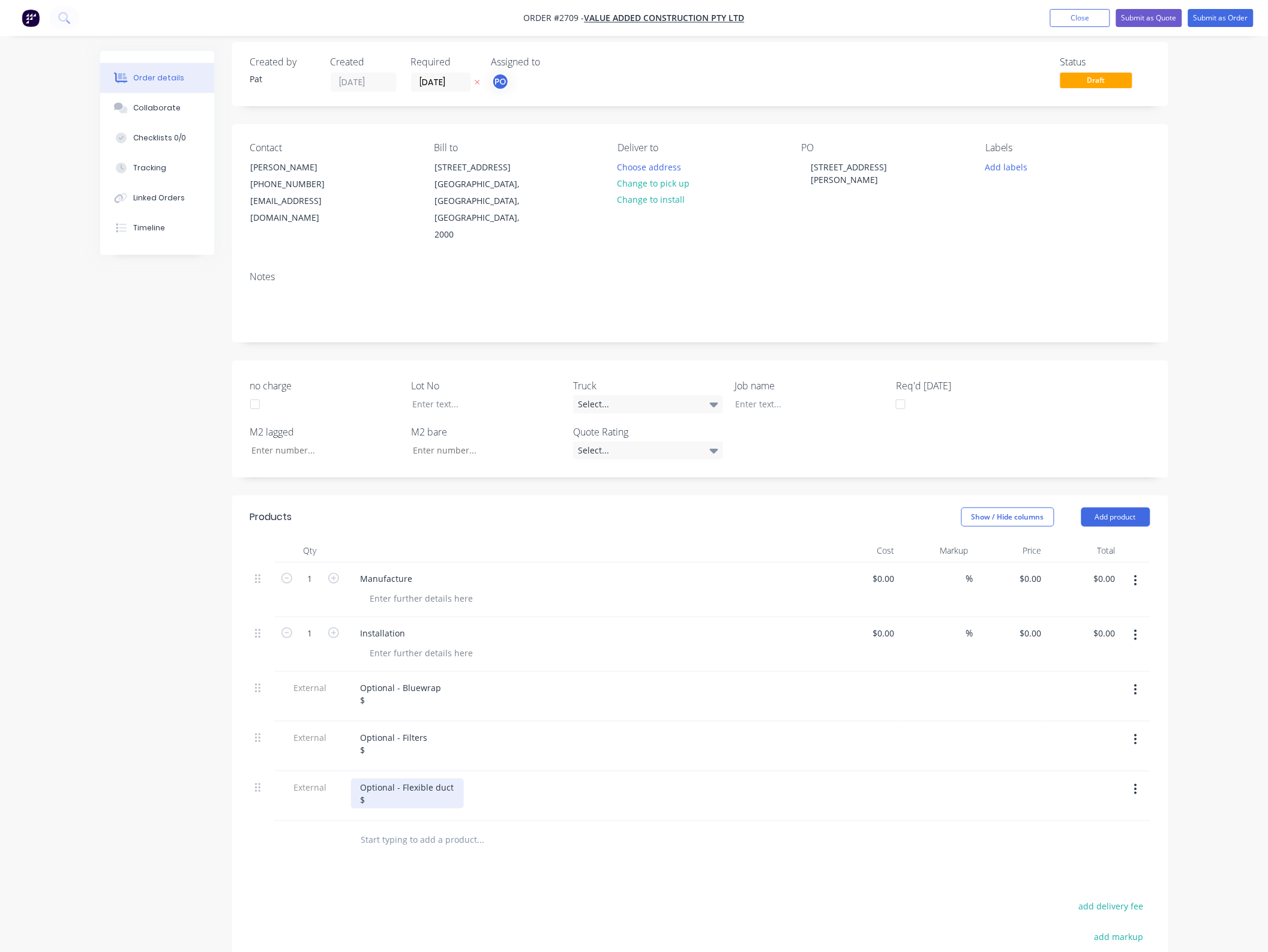
scroll to position [0, 0]
